Goal: Task Accomplishment & Management: Manage account settings

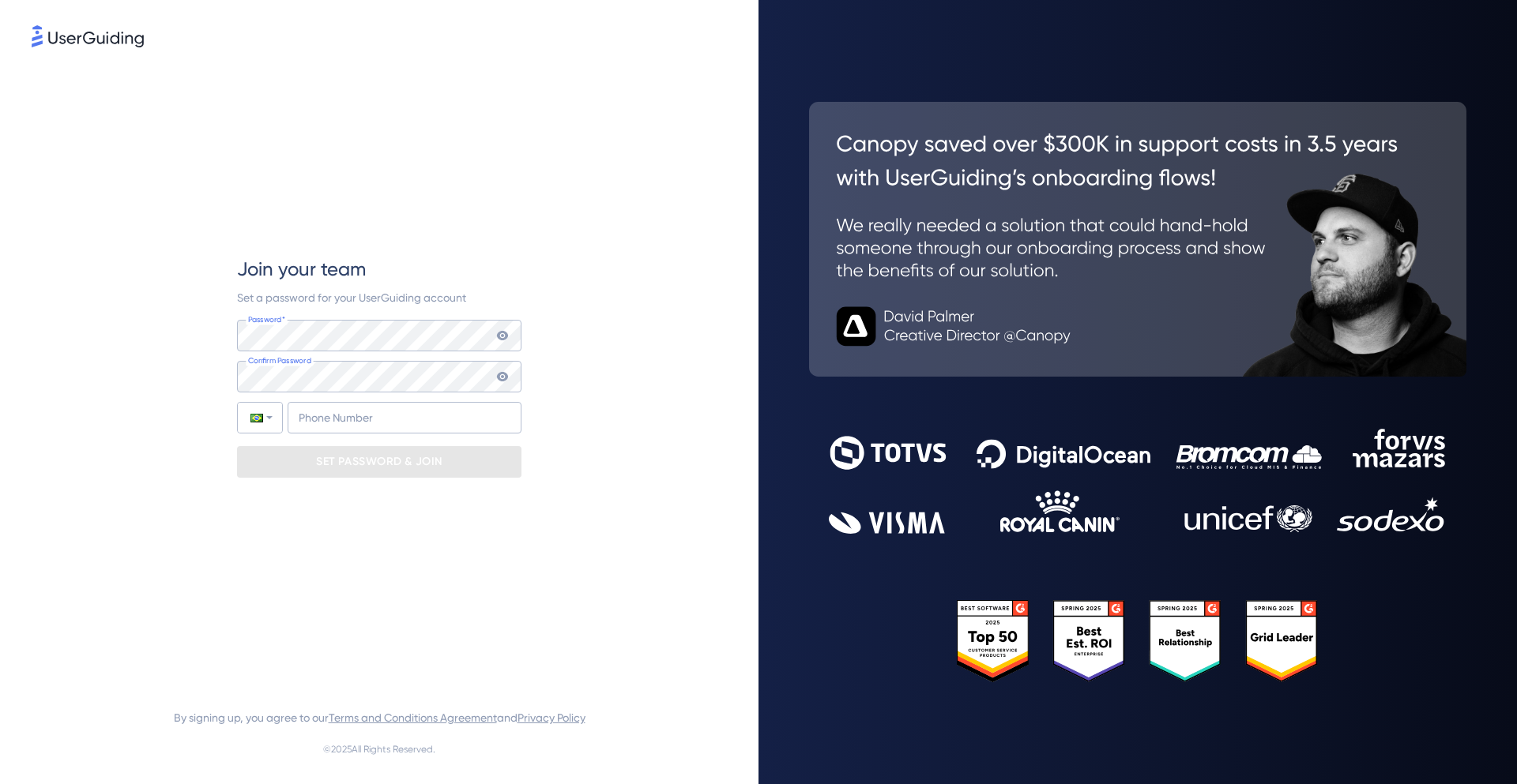
click at [497, 329] on keeper-lock "Open Keeper Popup" at bounding box center [499, 336] width 19 height 19
click at [350, 415] on input "+55" at bounding box center [405, 418] width 234 height 32
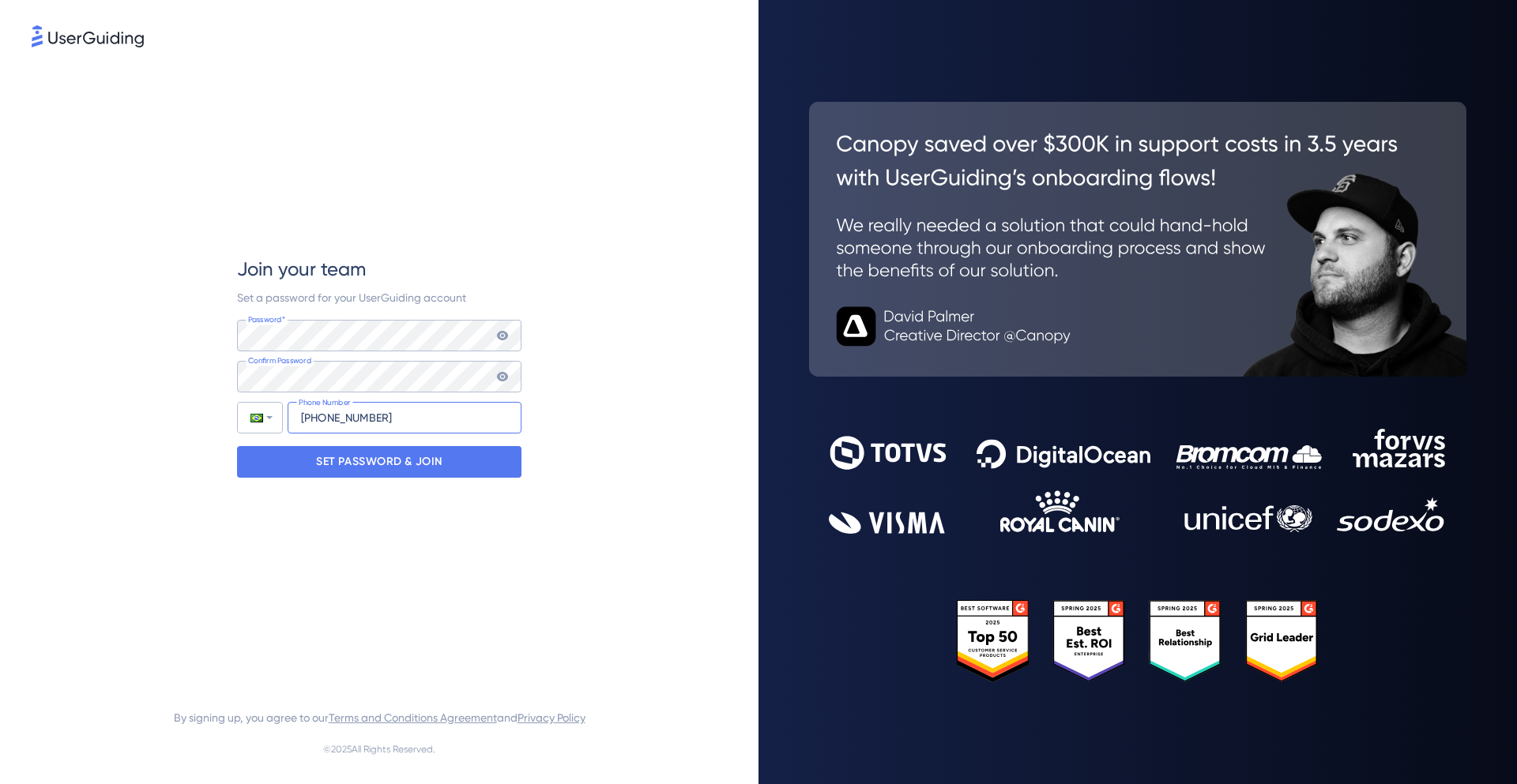
type input "[PHONE_NUMBER]"
click at [369, 464] on p "SET PASSWORD & JOIN" at bounding box center [379, 462] width 127 height 25
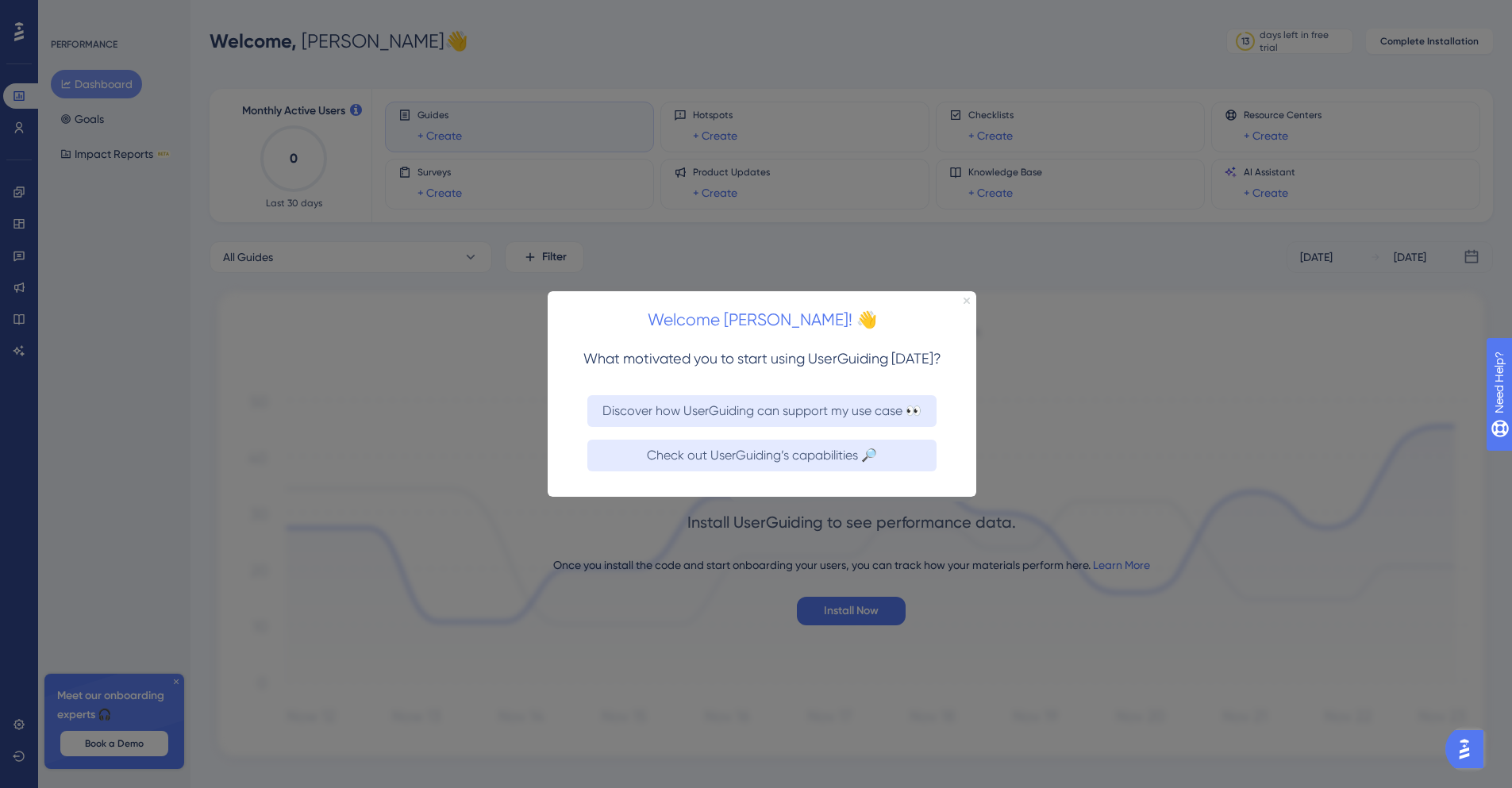
click at [967, 298] on icon "Close Preview" at bounding box center [966, 300] width 6 height 6
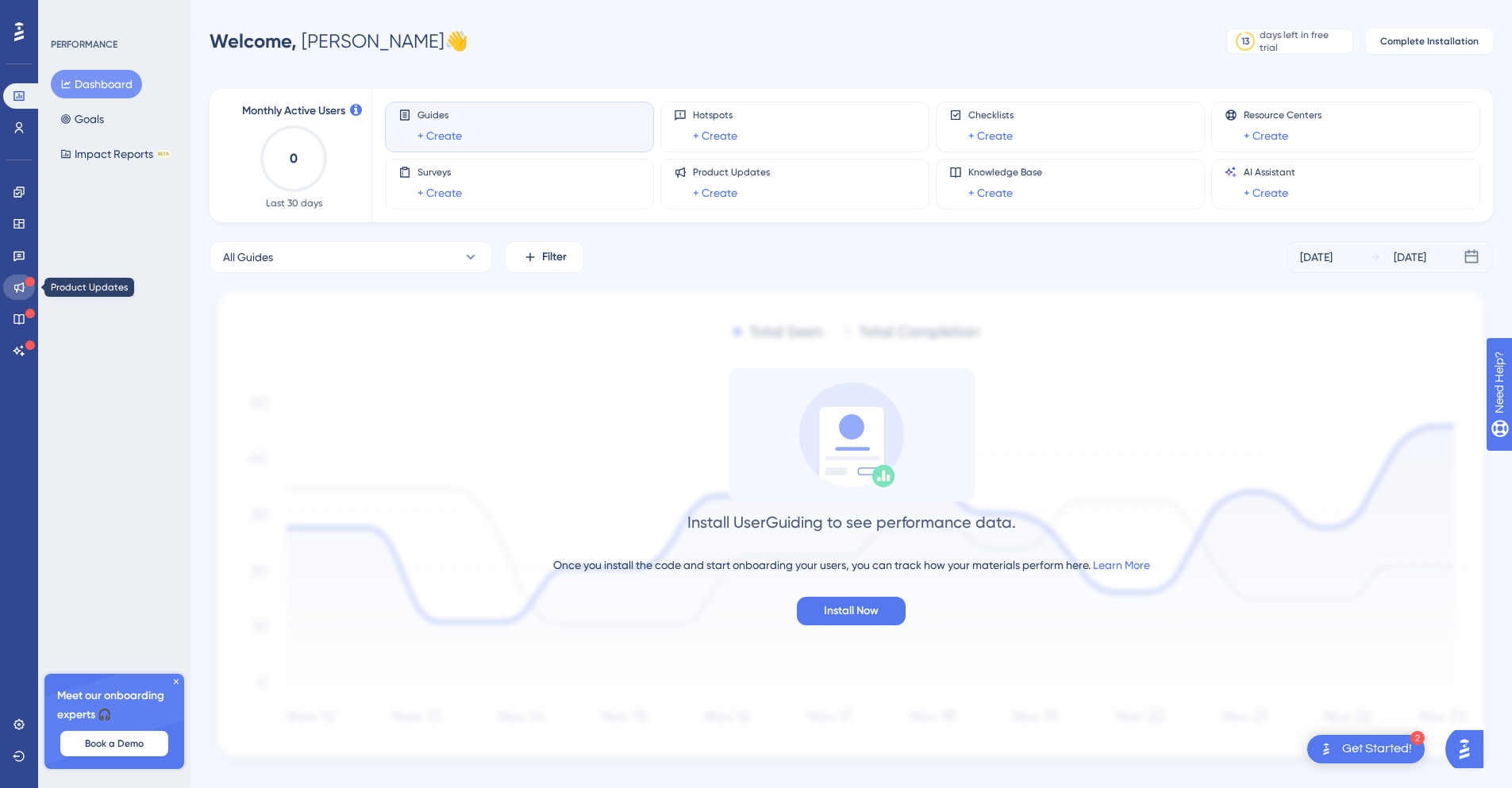
click at [22, 278] on link at bounding box center [19, 287] width 32 height 26
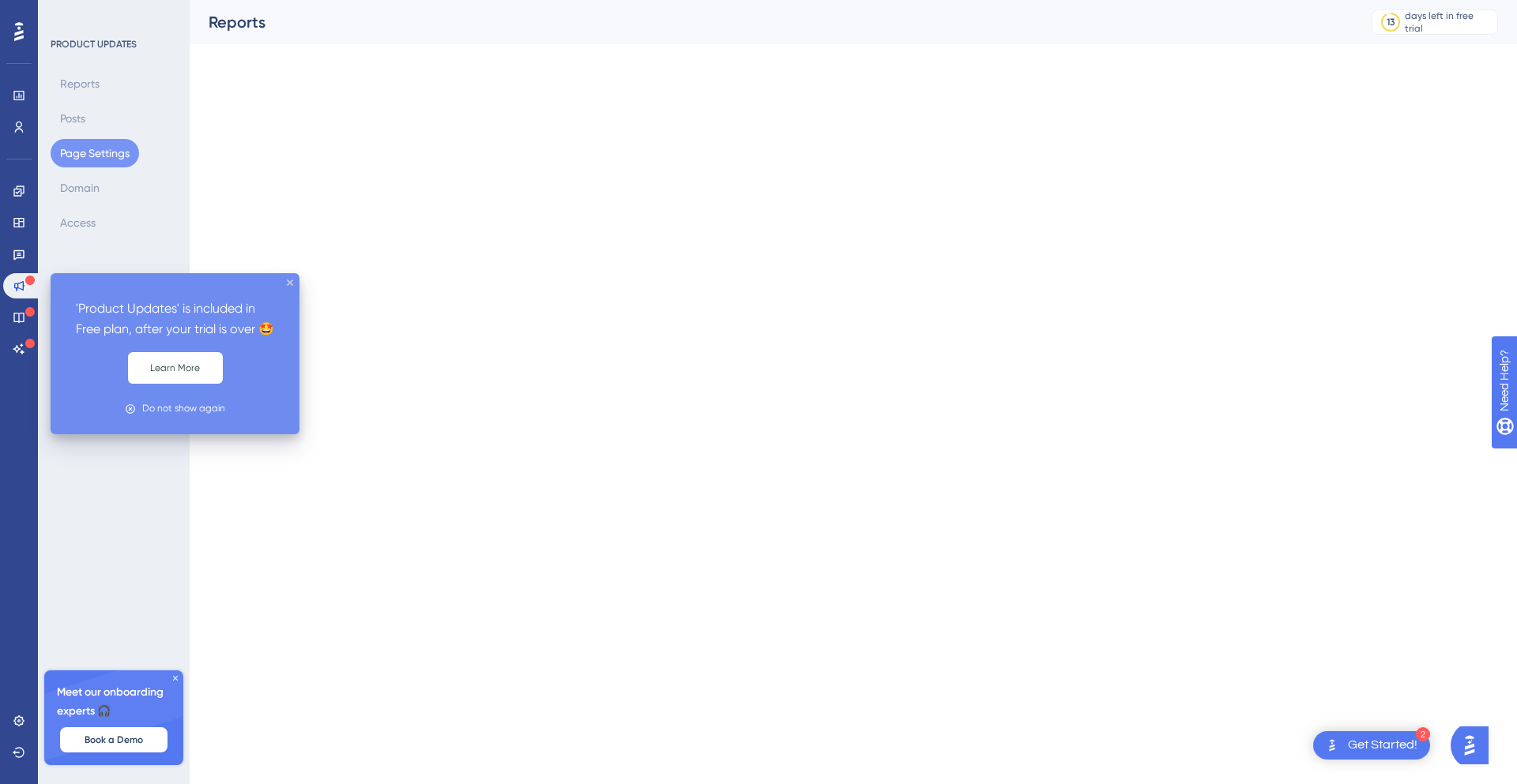
click at [288, 0] on html "2 Get Started! 'Product Updates' is included in Free plan, after your trial is …" at bounding box center [758, 0] width 1517 height 0
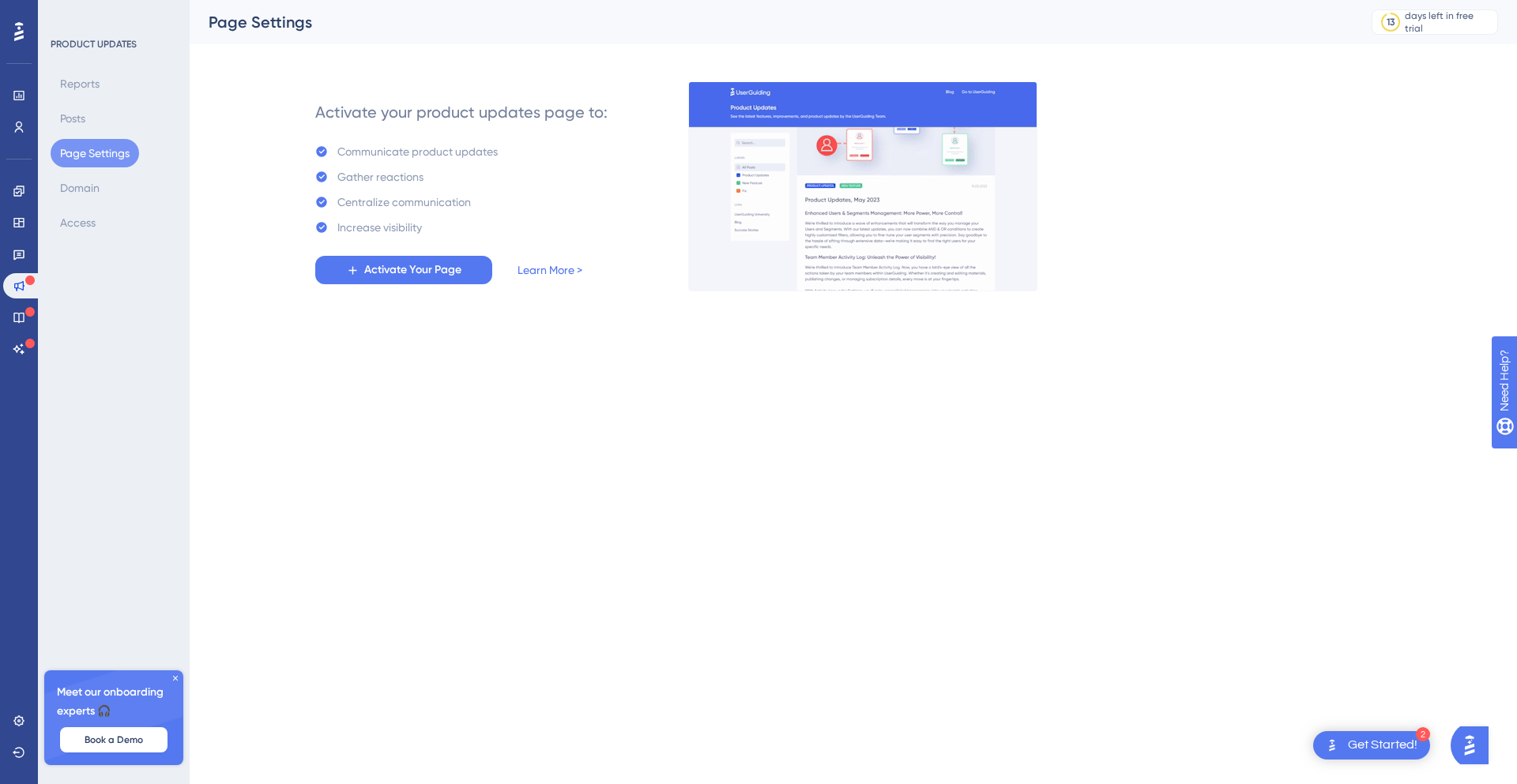
click at [14, 328] on div "✨ Save My Spot!✨" at bounding box center [73, 310] width 144 height 34
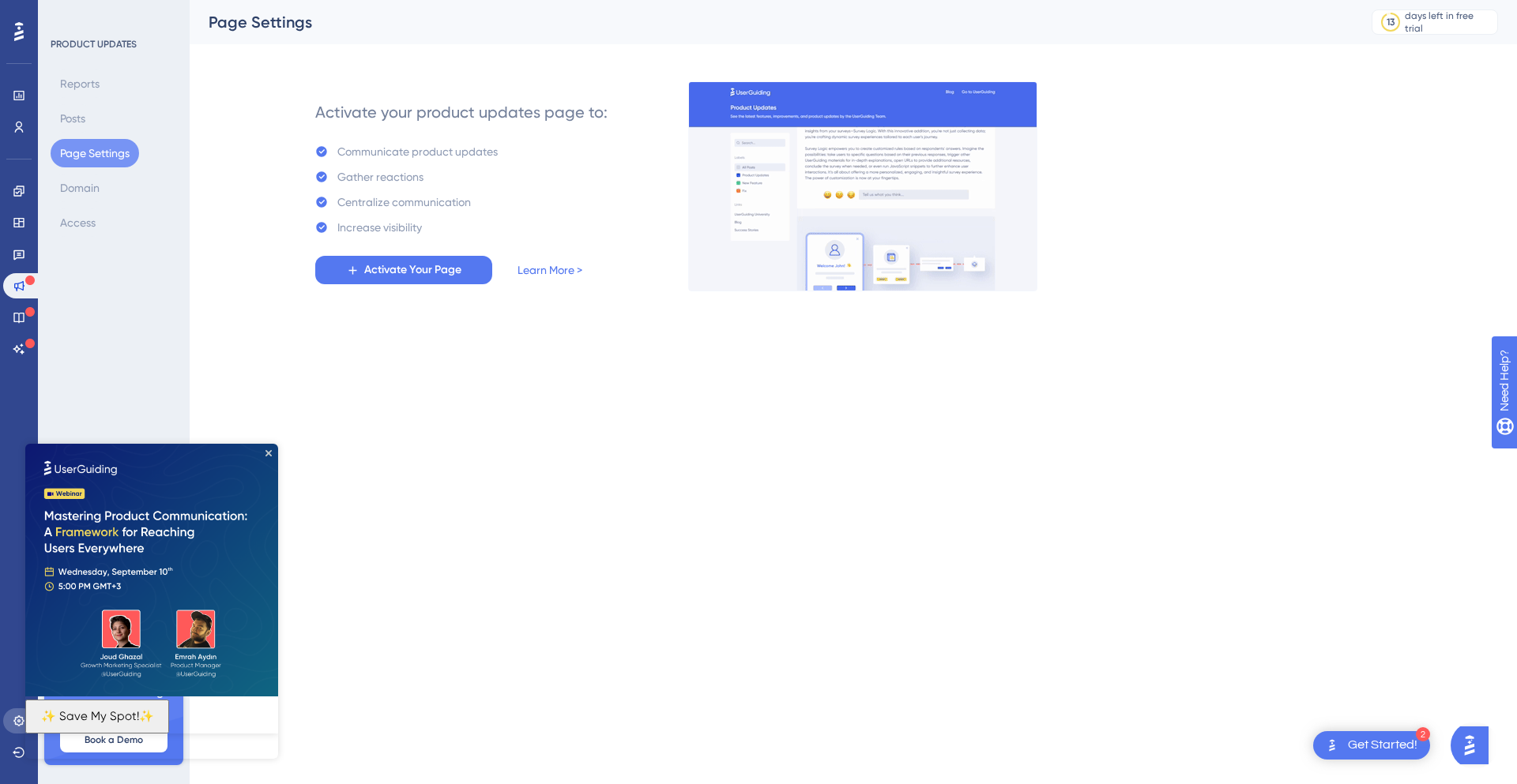
click at [14, 726] on icon at bounding box center [19, 721] width 13 height 13
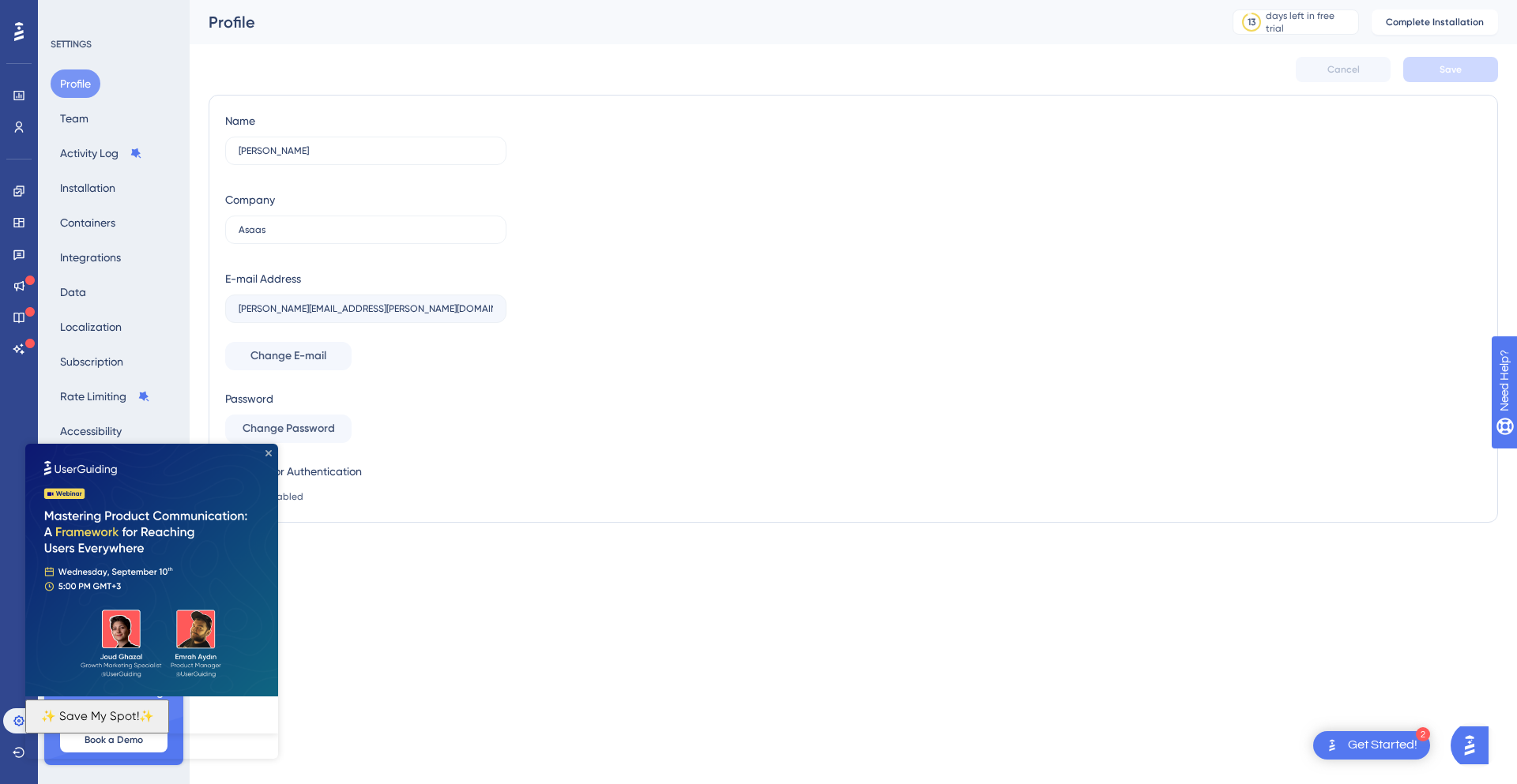
click at [268, 452] on icon "Close Preview" at bounding box center [268, 453] width 6 height 6
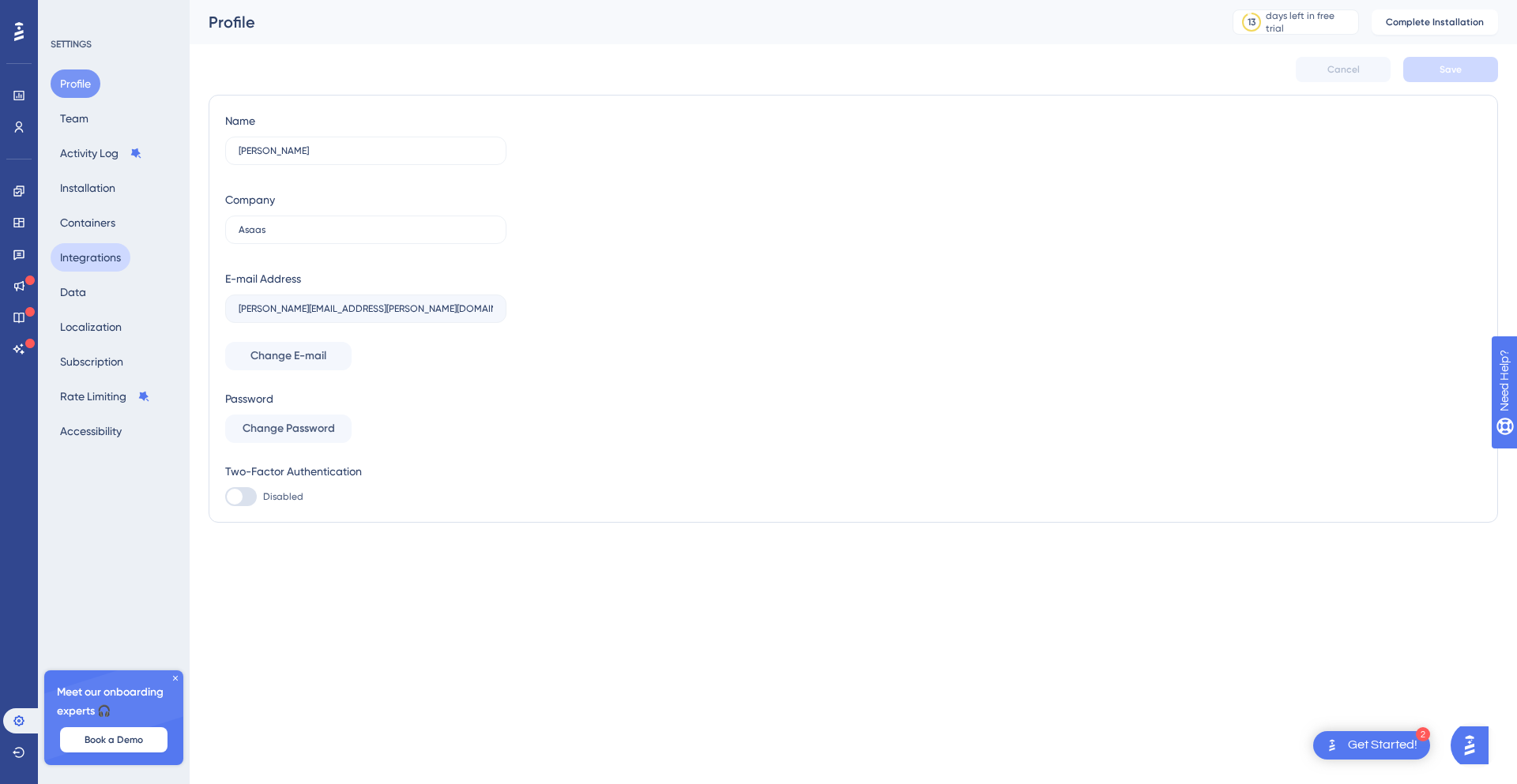
click at [119, 248] on button "Integrations" at bounding box center [90, 258] width 80 height 29
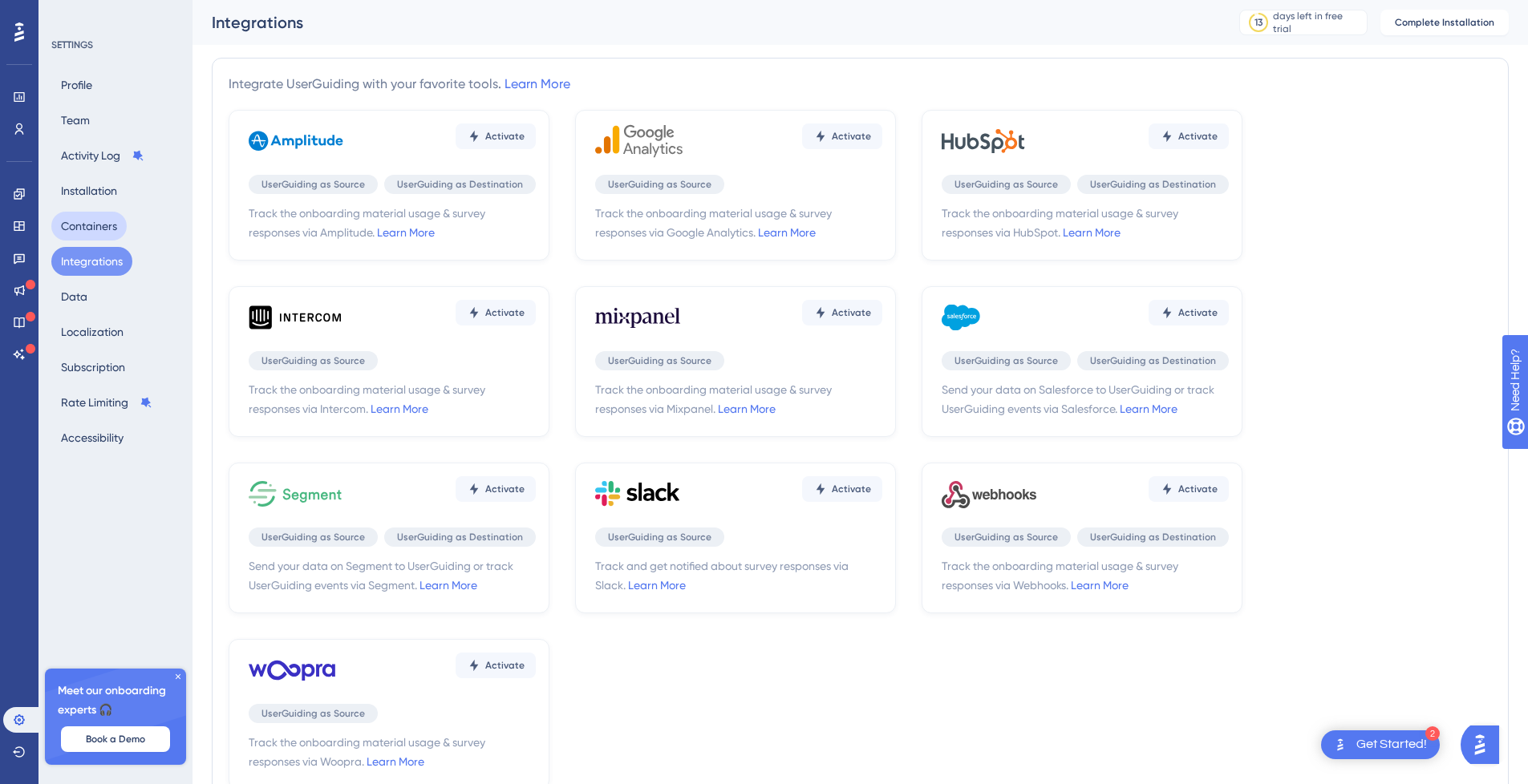
click at [120, 234] on button "Containers" at bounding box center [88, 226] width 75 height 29
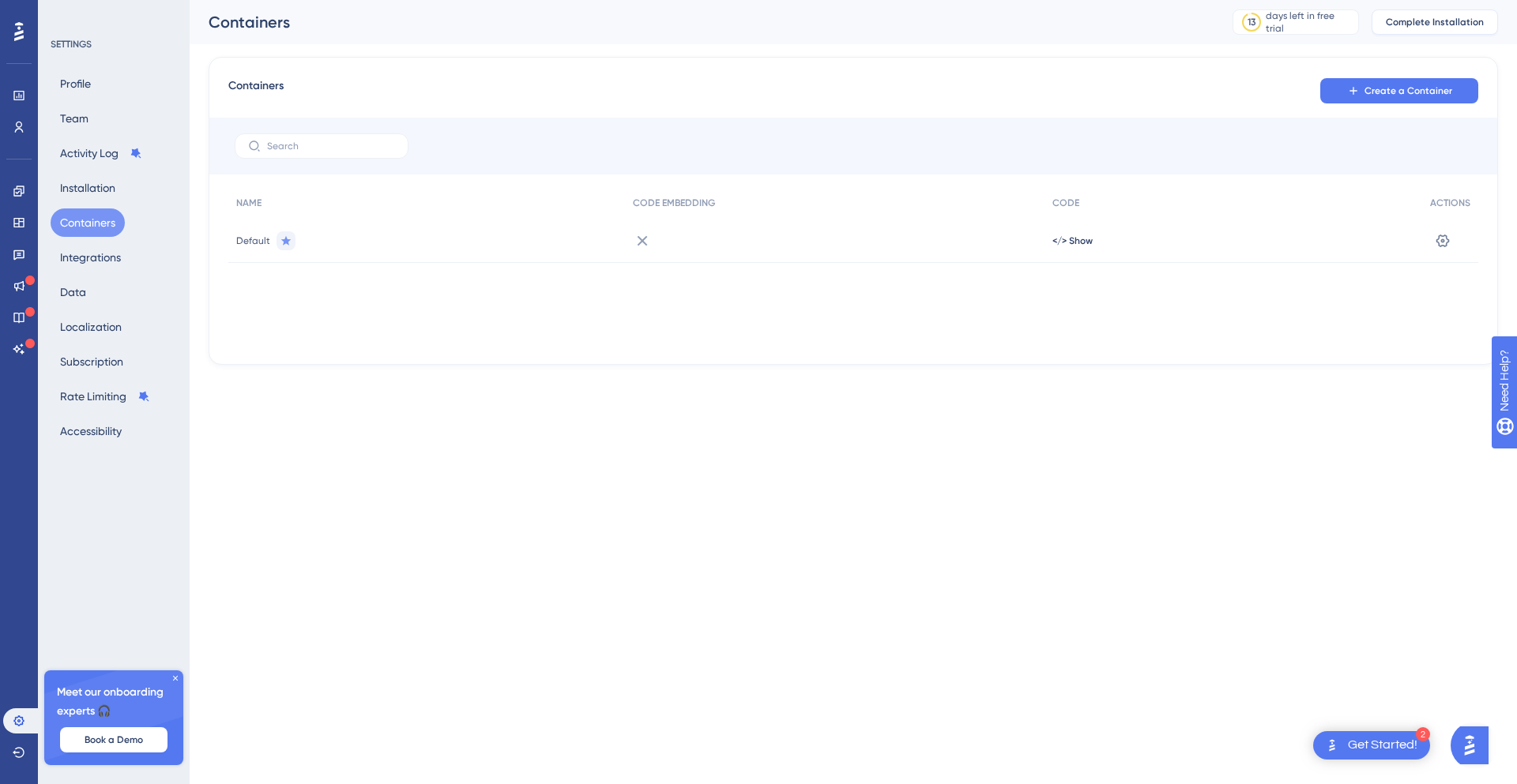
click at [1465, 19] on span "Complete Installation" at bounding box center [1434, 22] width 98 height 13
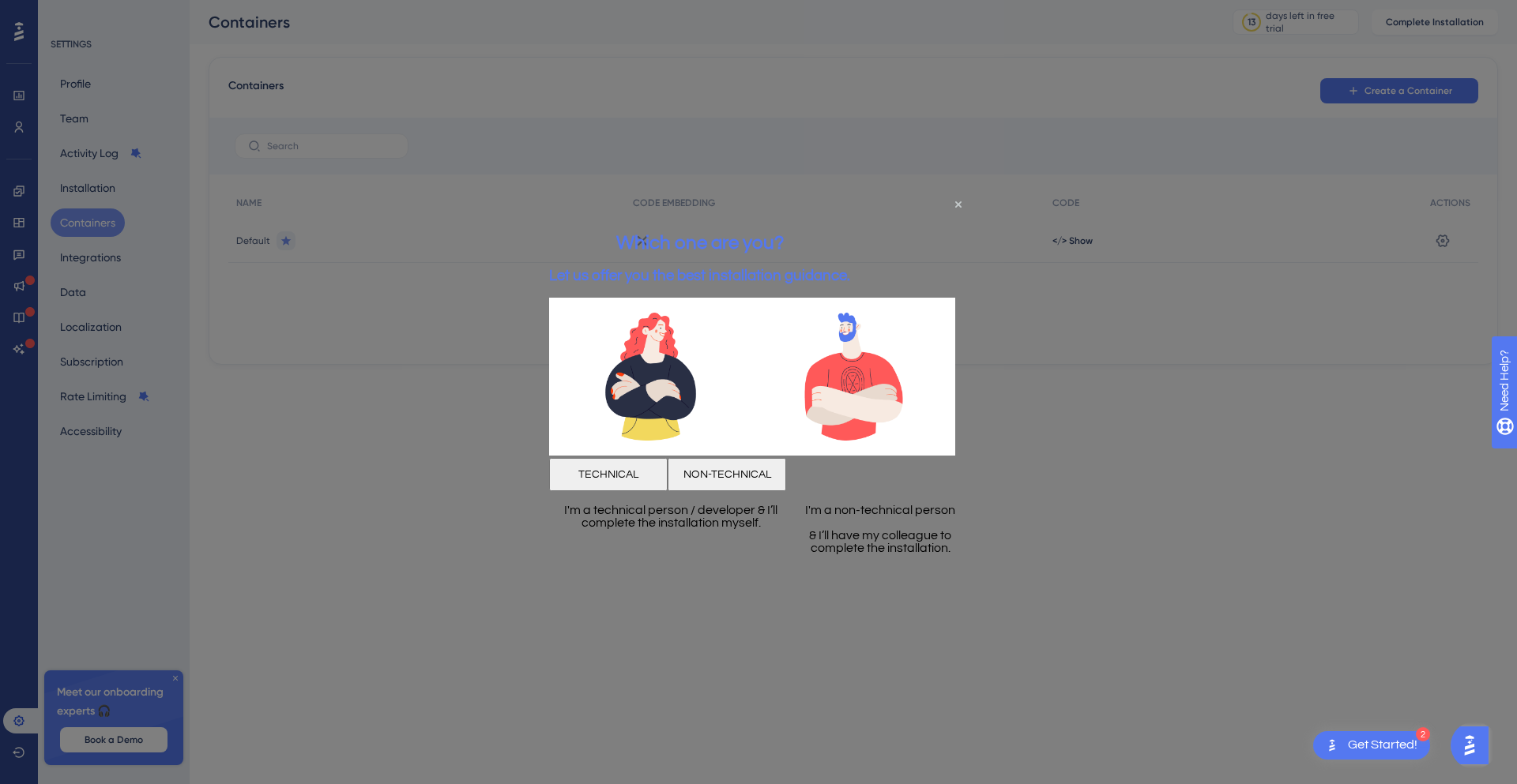
click at [667, 466] on button "TECHNICAL" at bounding box center [608, 474] width 119 height 33
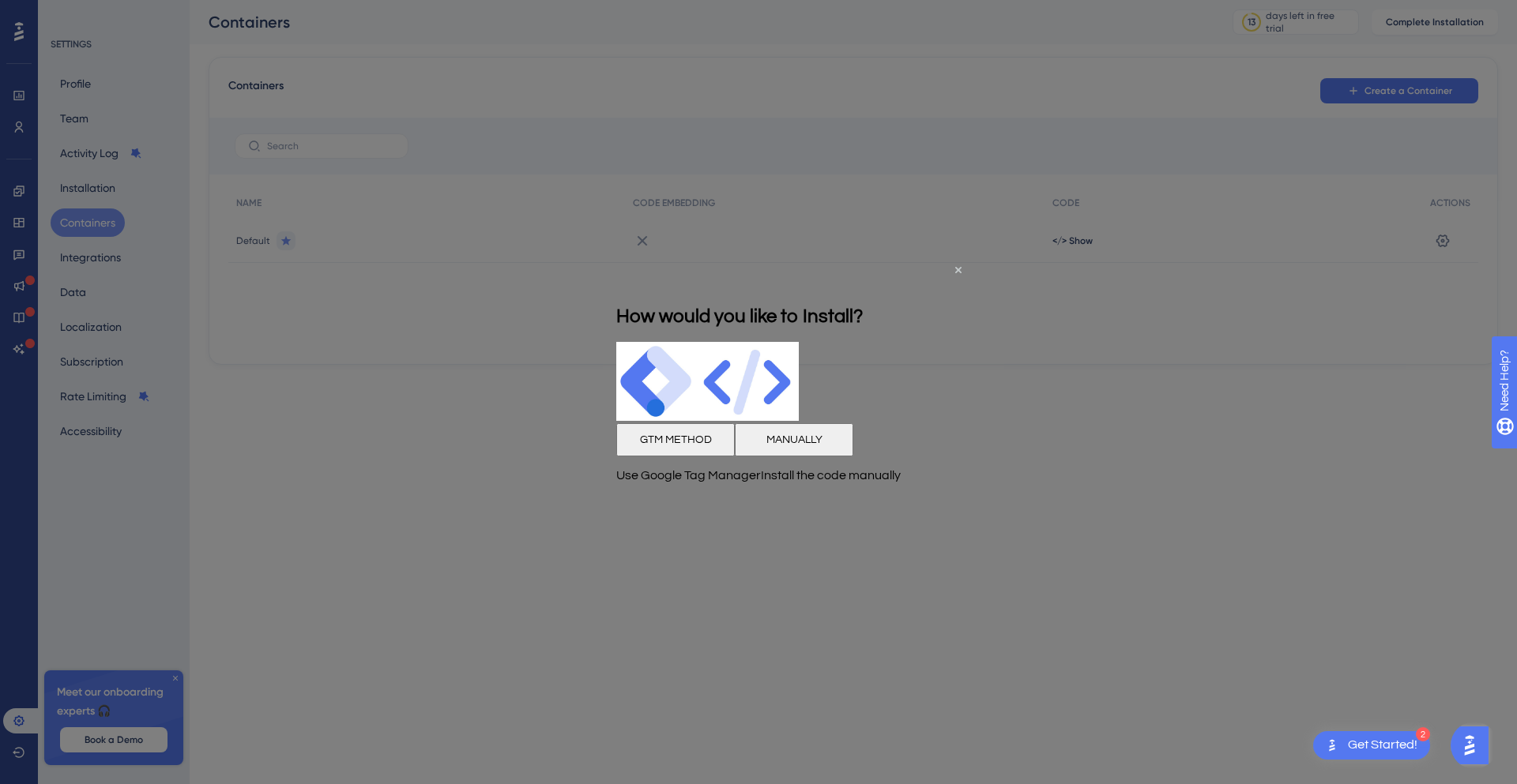
click at [853, 451] on button "MANUALLY" at bounding box center [794, 439] width 119 height 33
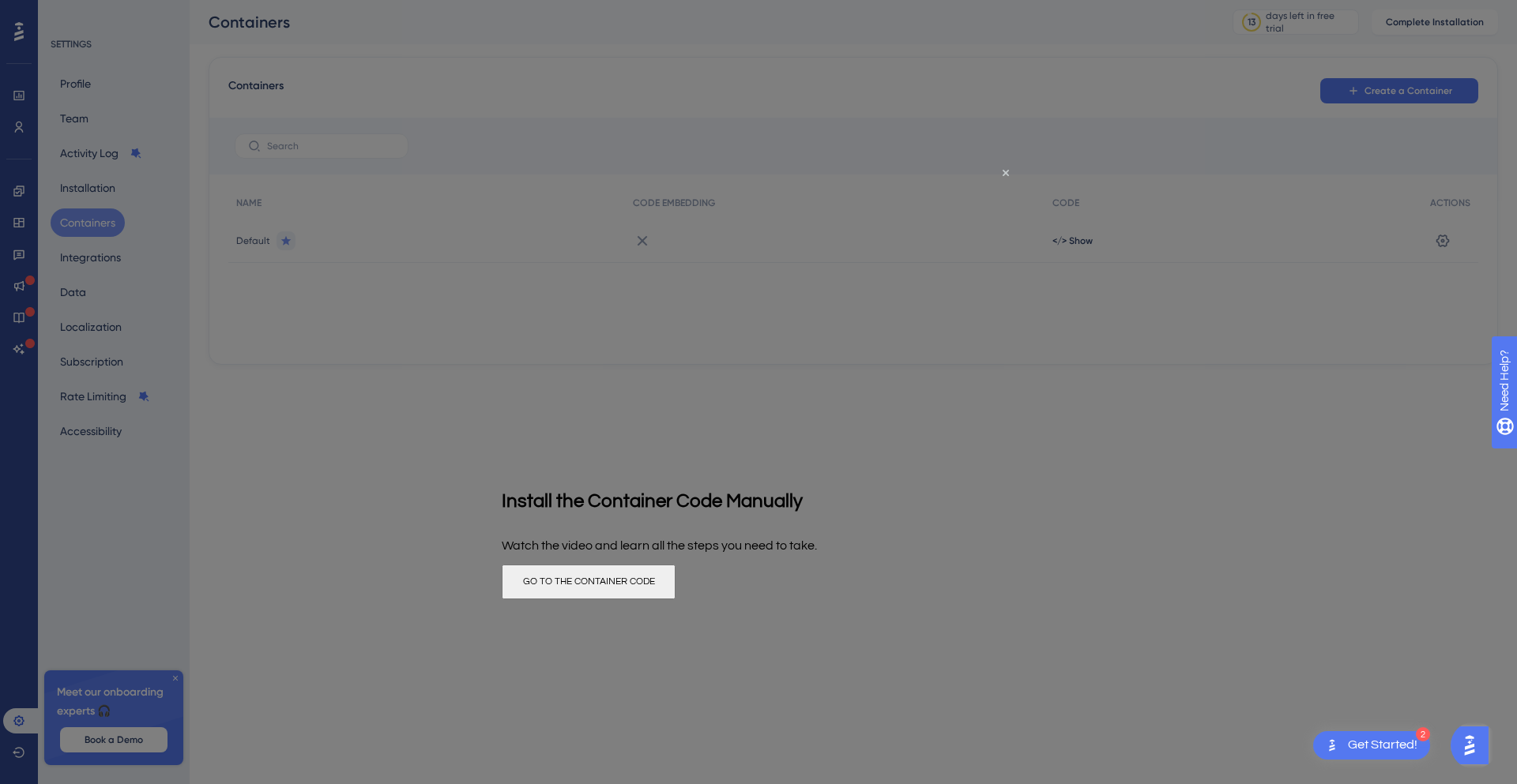
click at [675, 580] on button "GO TO THE CONTAINER CODE" at bounding box center [588, 582] width 174 height 35
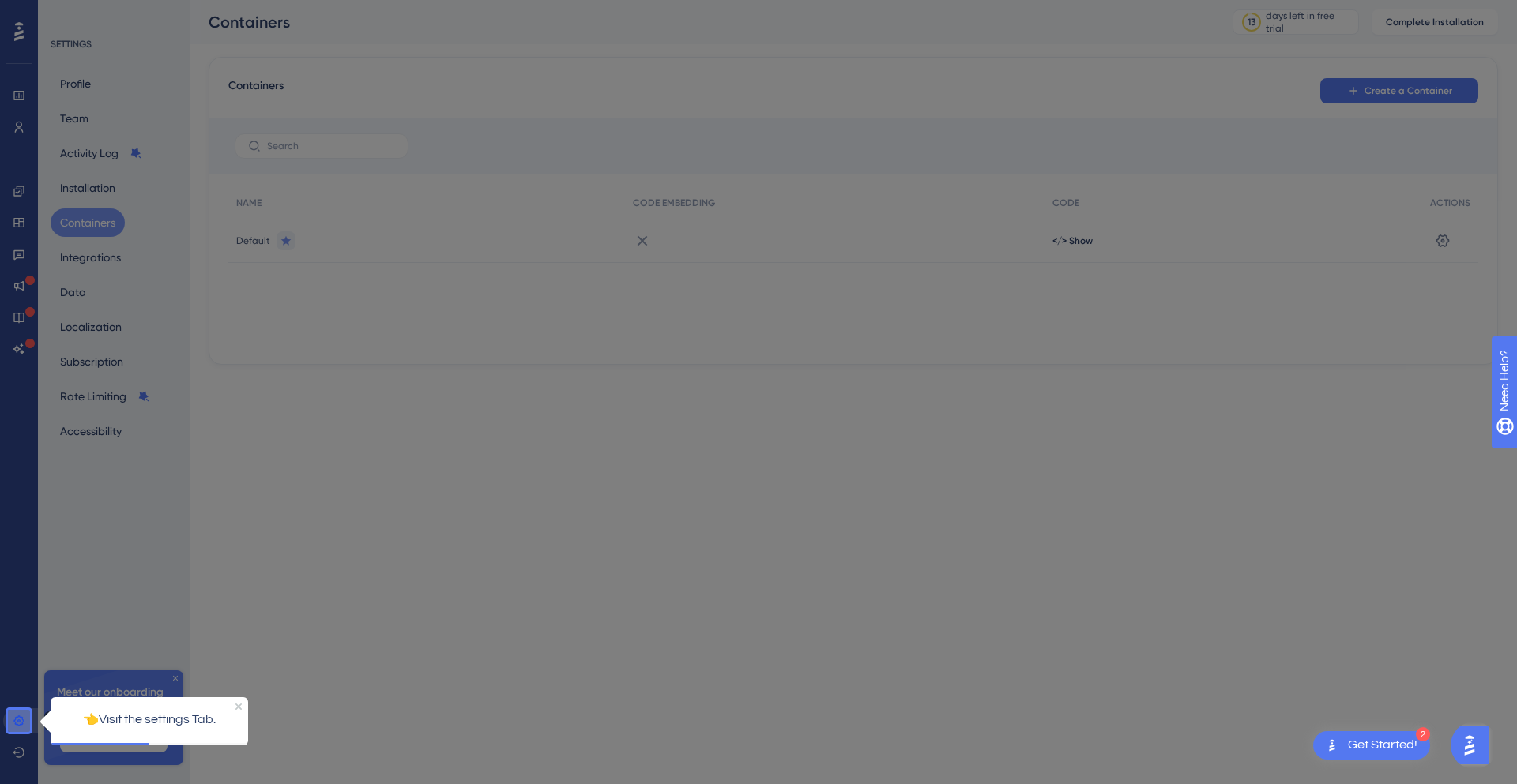
click at [22, 723] on icon at bounding box center [18, 720] width 10 height 10
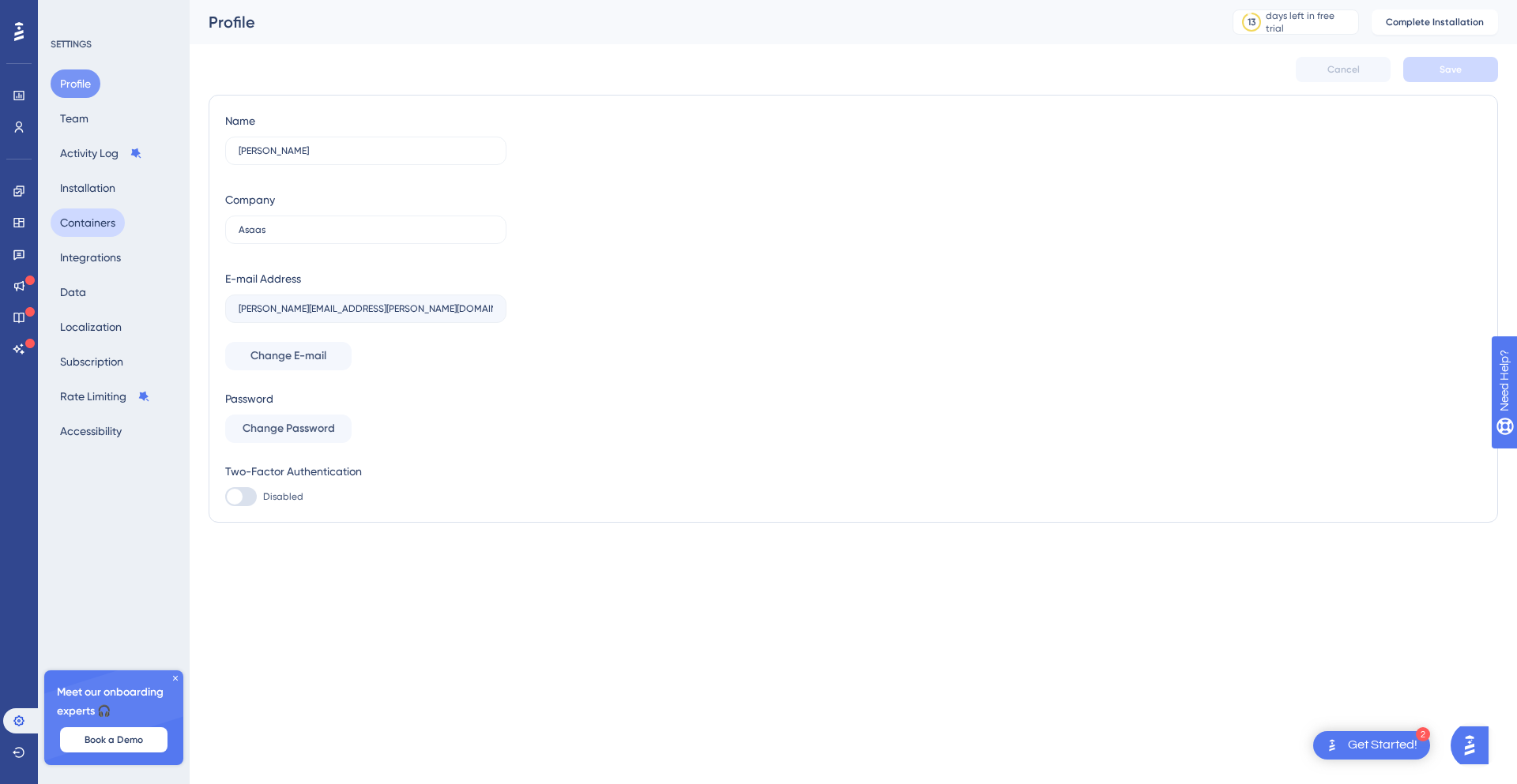
click at [96, 226] on button "Containers" at bounding box center [87, 223] width 74 height 29
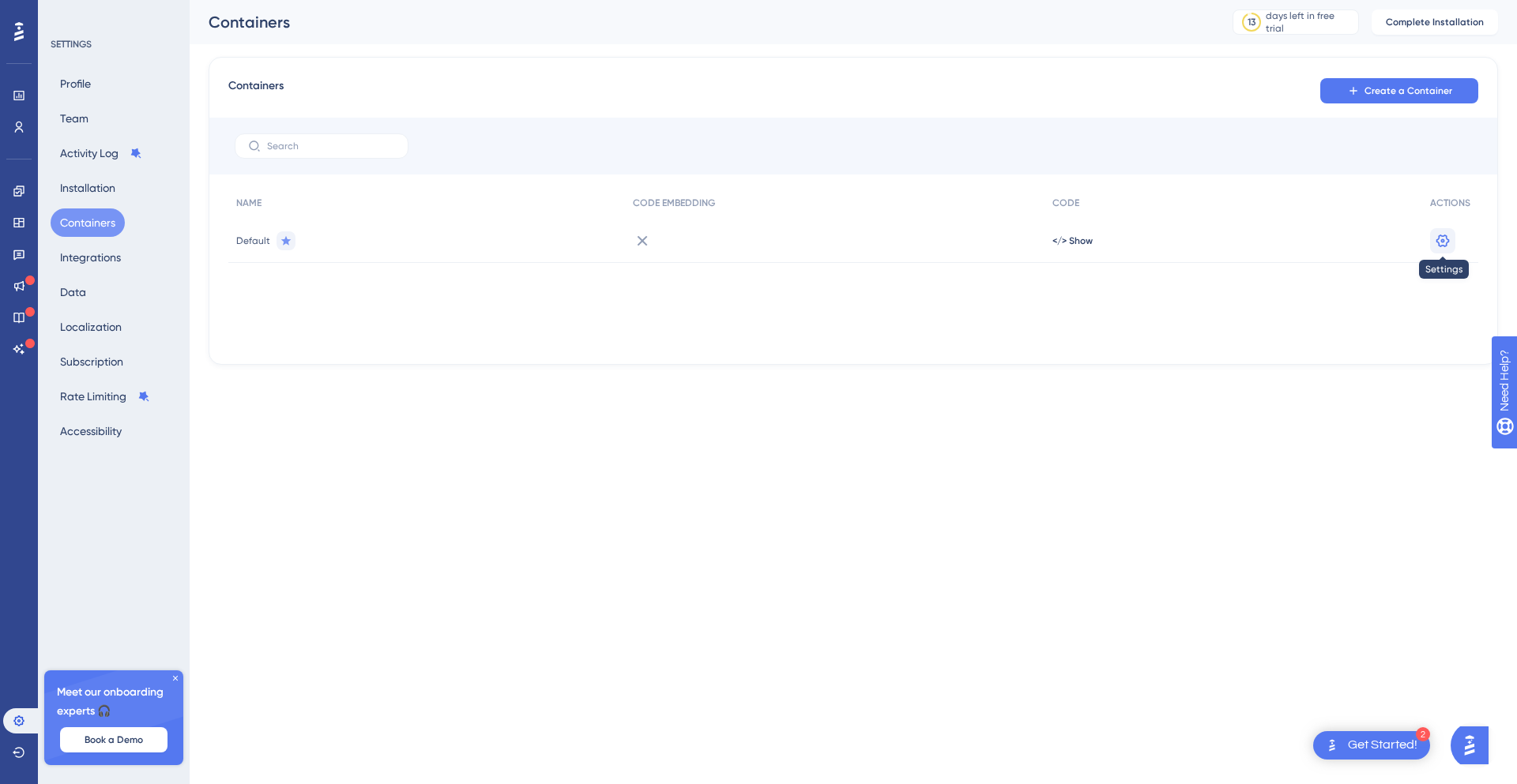
click at [1452, 237] on button at bounding box center [1443, 241] width 25 height 25
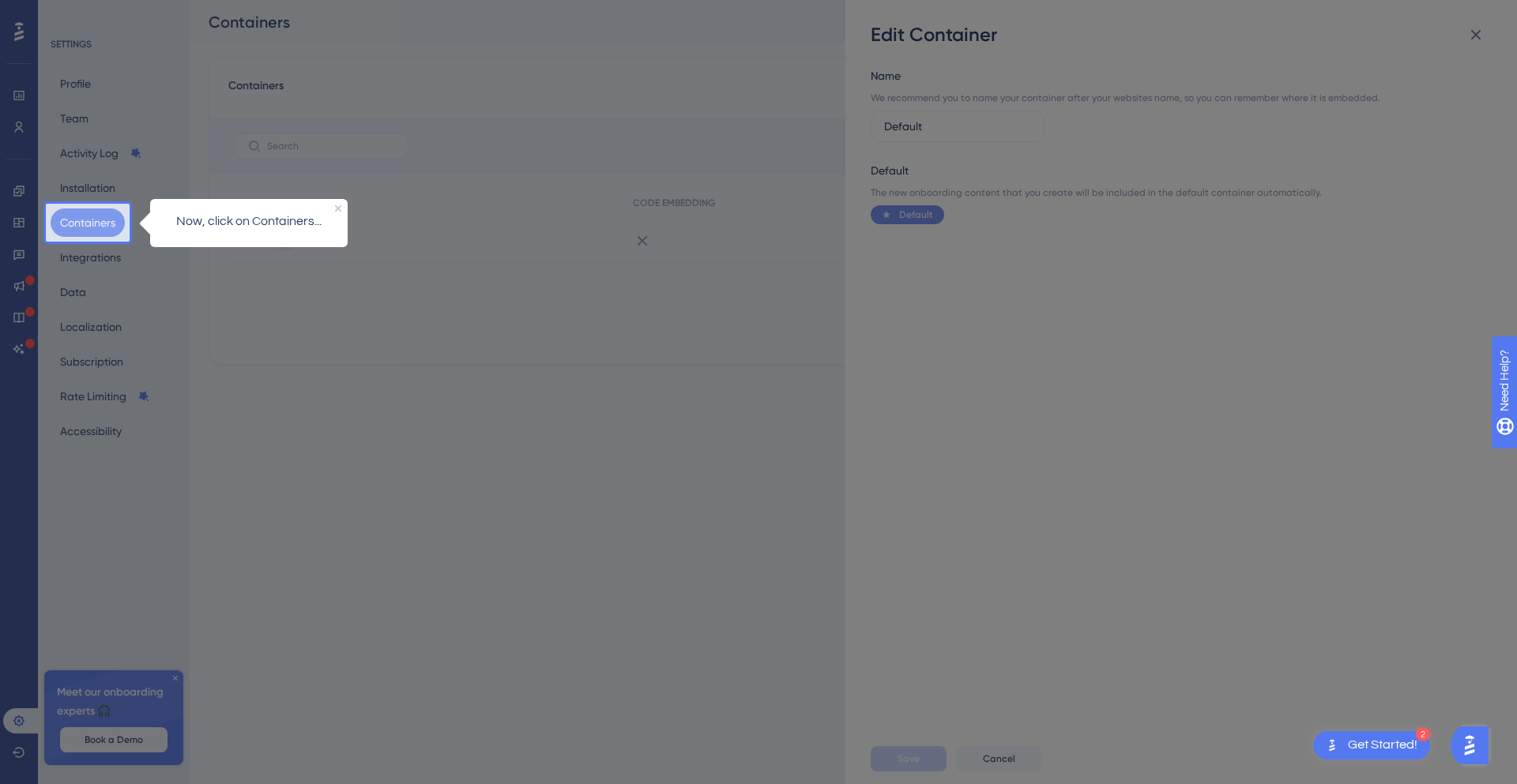
click at [333, 208] on div "Now, click on Containers..." at bounding box center [248, 221] width 197 height 46
click at [334, 207] on div "Now, click on Containers..." at bounding box center [248, 221] width 197 height 46
click at [335, 207] on icon "Close Preview" at bounding box center [338, 208] width 6 height 6
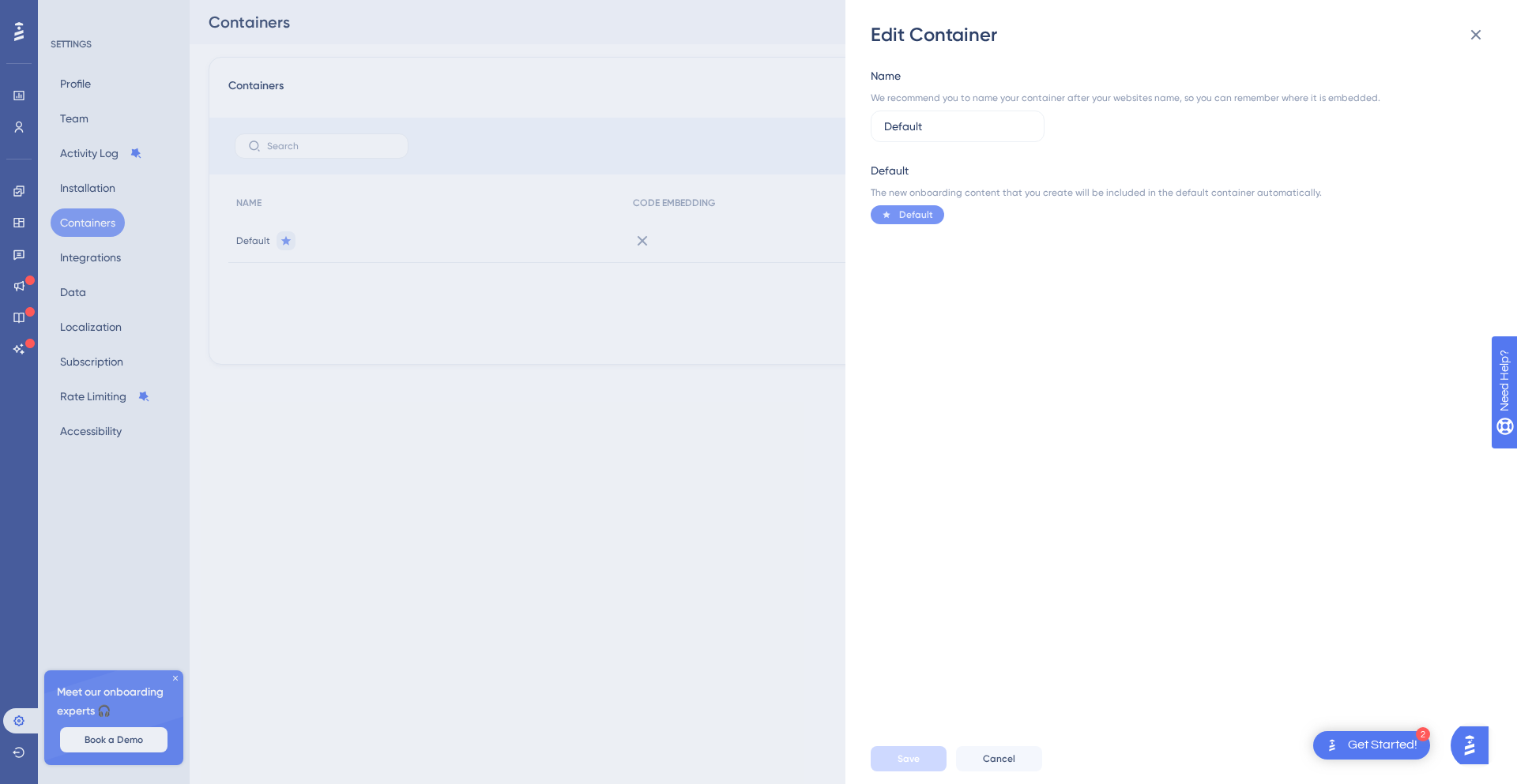
click at [978, 277] on div "Name We recommend you to name your container after your websites name, so you c…" at bounding box center [1189, 391] width 637 height 686
click at [909, 219] on span "Default" at bounding box center [916, 215] width 34 height 13
click at [921, 132] on input "Default" at bounding box center [957, 127] width 147 height 18
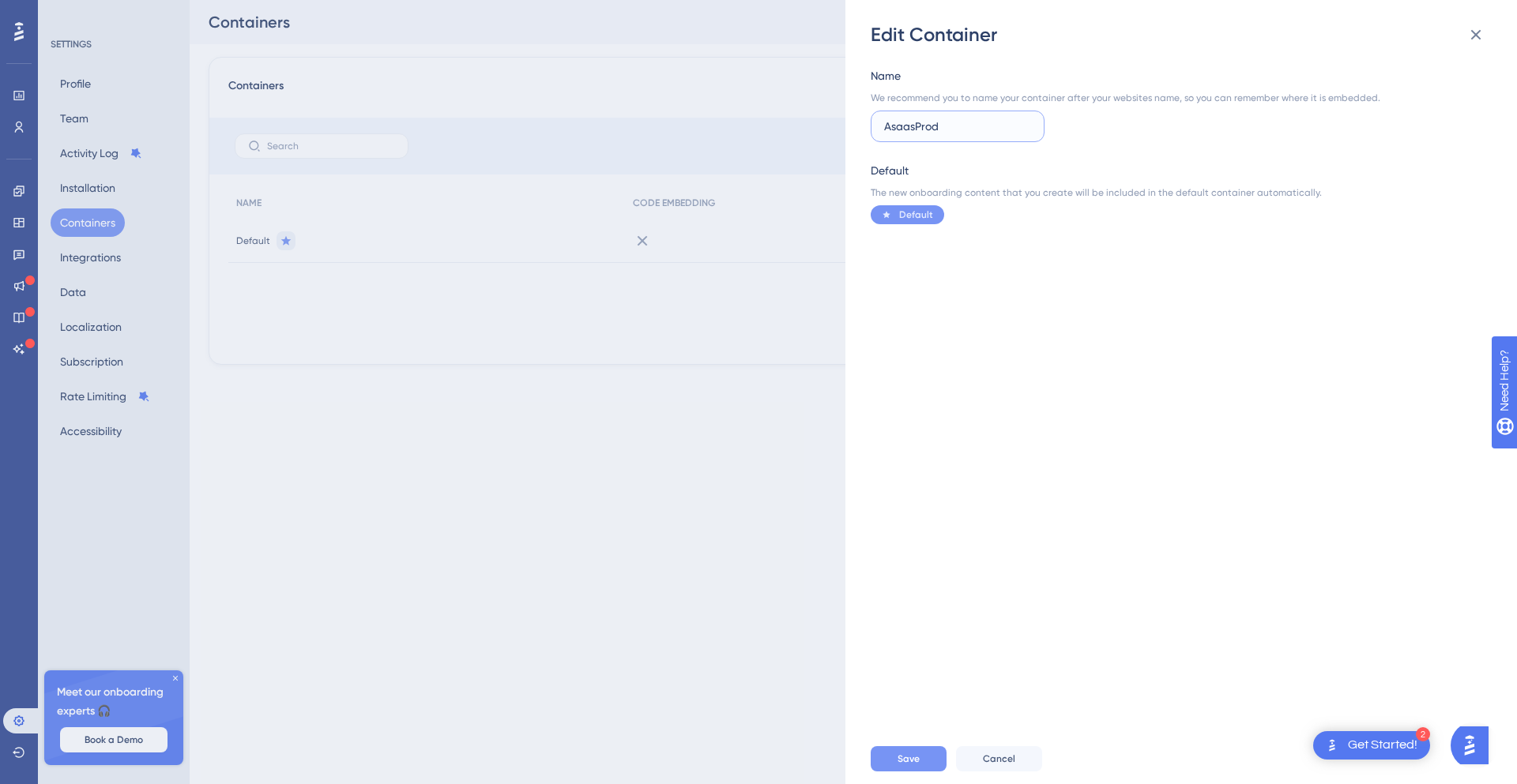
type input "AsaasProd"
click at [916, 752] on span "Save" at bounding box center [909, 759] width 22 height 13
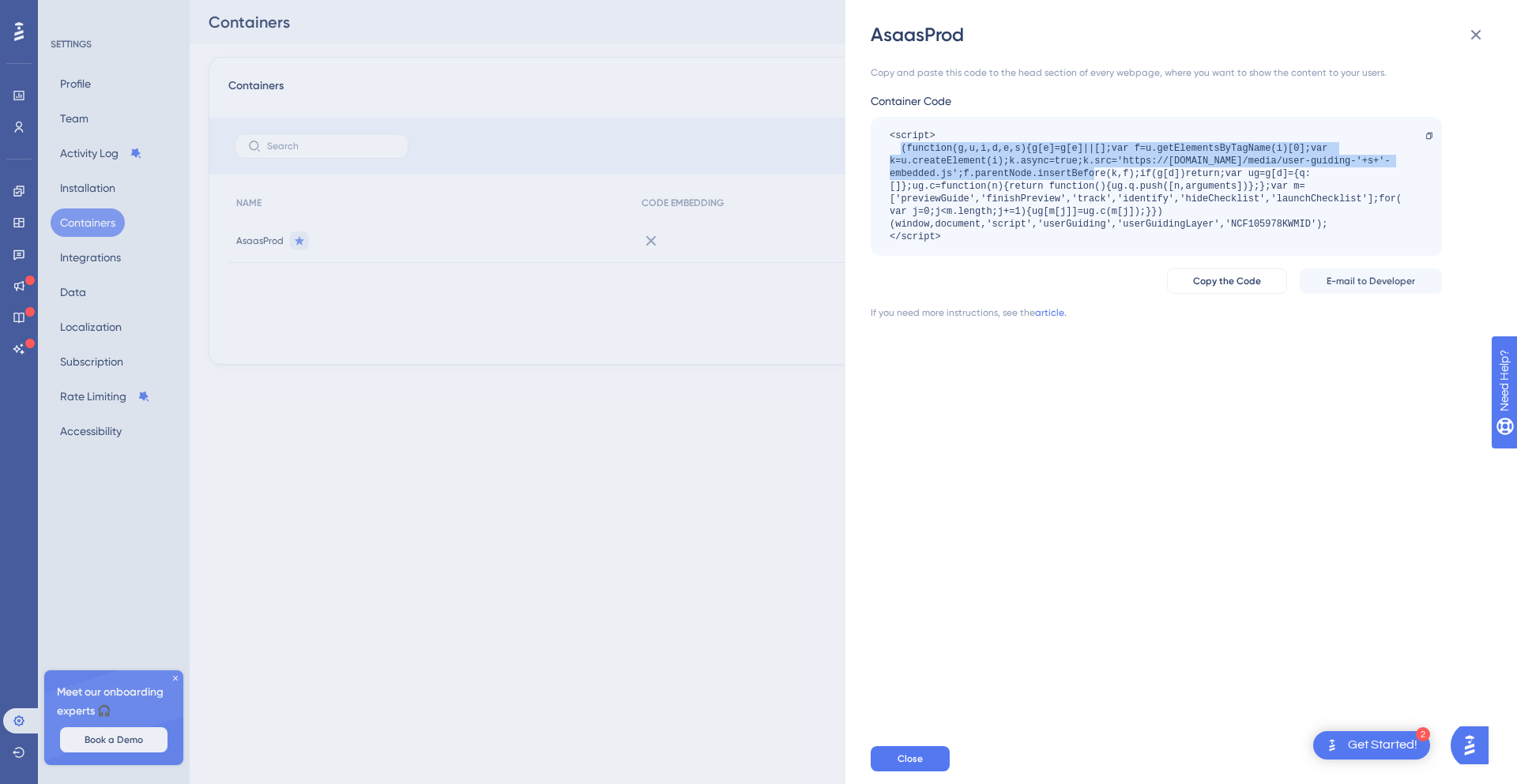
drag, startPoint x: 901, startPoint y: 147, endPoint x: 1123, endPoint y: 176, distance: 223.9
click at [1123, 176] on div "<script> (function(g,u,i,d,e,s){g[e]=g[e]||[];var f=u.getElementsByTagName(i)[0…" at bounding box center [1148, 186] width 518 height 114
copy div "(function(g,u,i,d,e,s){g[e]=g[e]||[];var f=u.getElementsByTagName(i)[0];var k=u…"
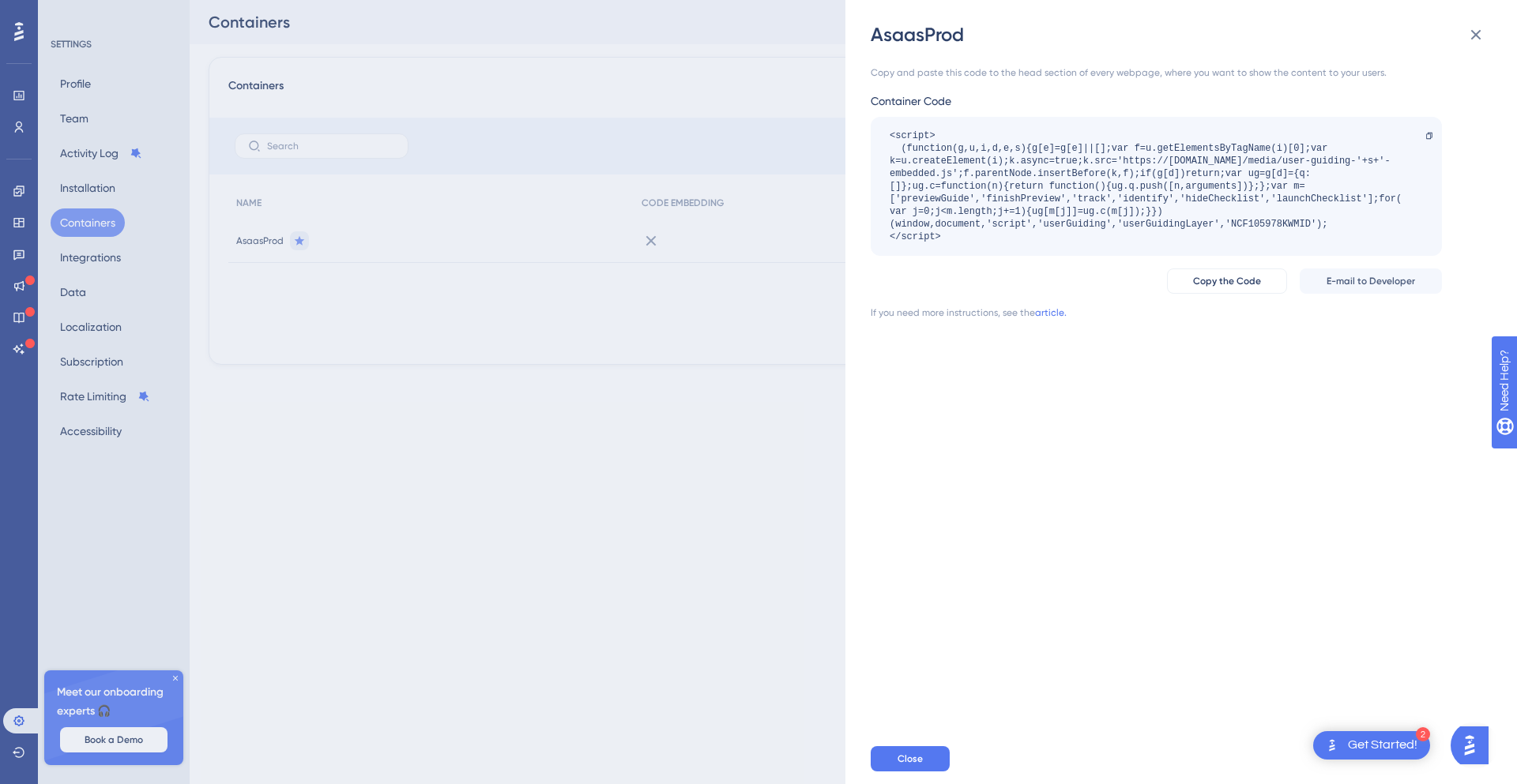
click at [1278, 220] on div "<script> (function(g,u,i,d,e,s){g[e]=g[e]||[];var f=u.getElementsByTagName(i)[0…" at bounding box center [1148, 186] width 518 height 114
copy div "NCF105978KWMID"
click at [1257, 415] on div "Copy and paste this code to the head section of every webpage, where you want t…" at bounding box center [1189, 391] width 637 height 686
click at [1261, 224] on div "<script> (function(g,u,i,d,e,s){g[e]=g[e]||[];var f=u.getElementsByTagName(i)[0…" at bounding box center [1148, 186] width 518 height 114
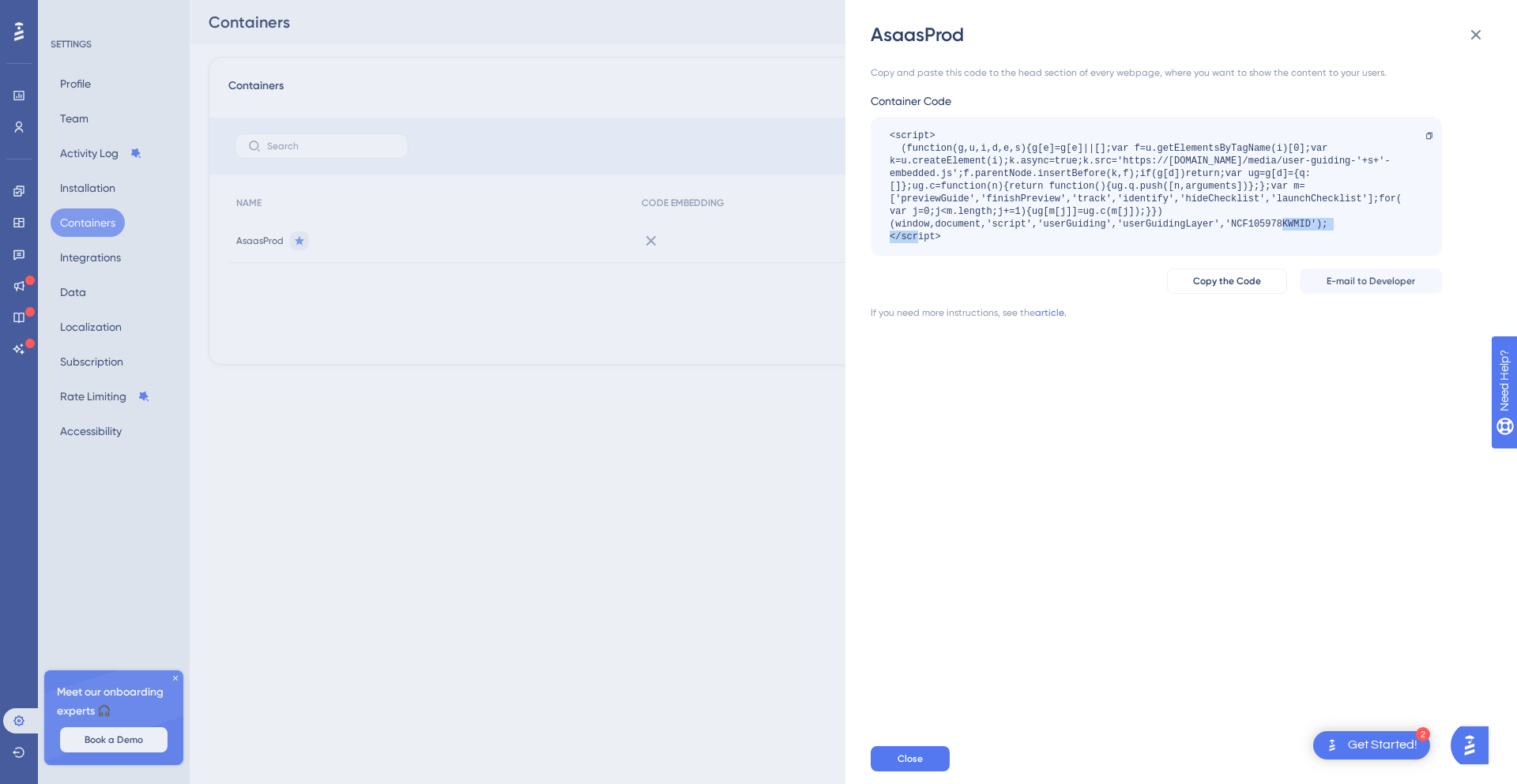
click at [1261, 224] on div "<script> (function(g,u,i,d,e,s){g[e]=g[e]||[];var f=u.getElementsByTagName(i)[0…" at bounding box center [1148, 186] width 518 height 114
copy div "NCF105978KWMID"
